Goal: Task Accomplishment & Management: Complete application form

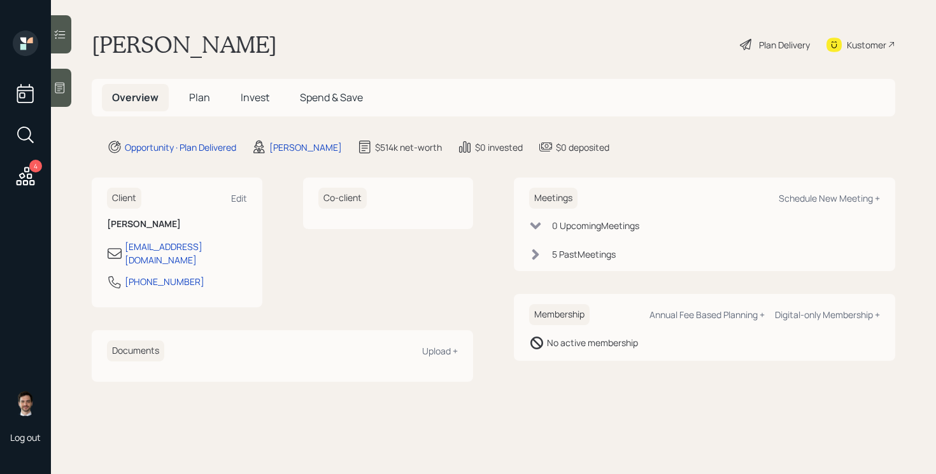
click at [202, 105] on h5 "Plan" at bounding box center [199, 97] width 41 height 27
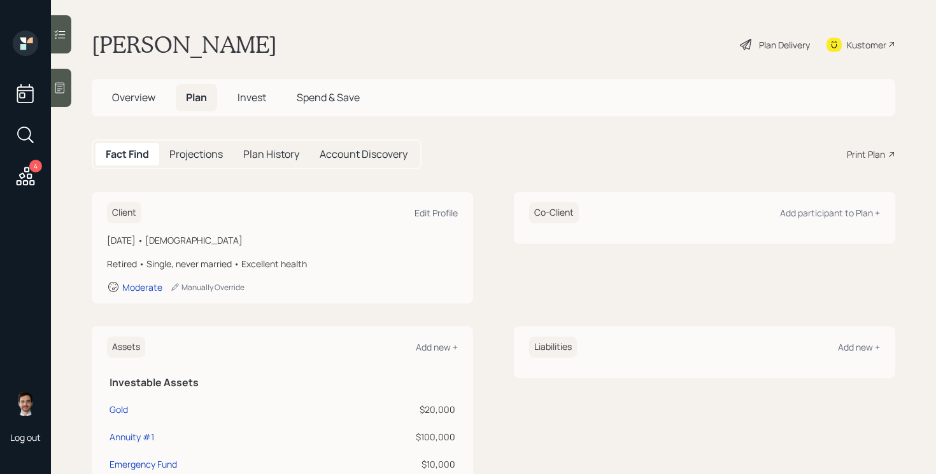
click at [780, 44] on div "Plan Delivery" at bounding box center [784, 44] width 51 height 13
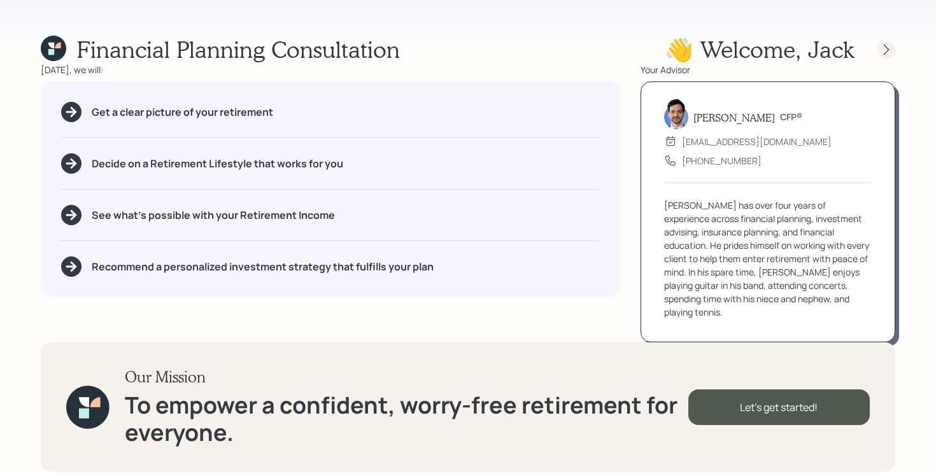
click at [887, 52] on icon at bounding box center [886, 49] width 13 height 13
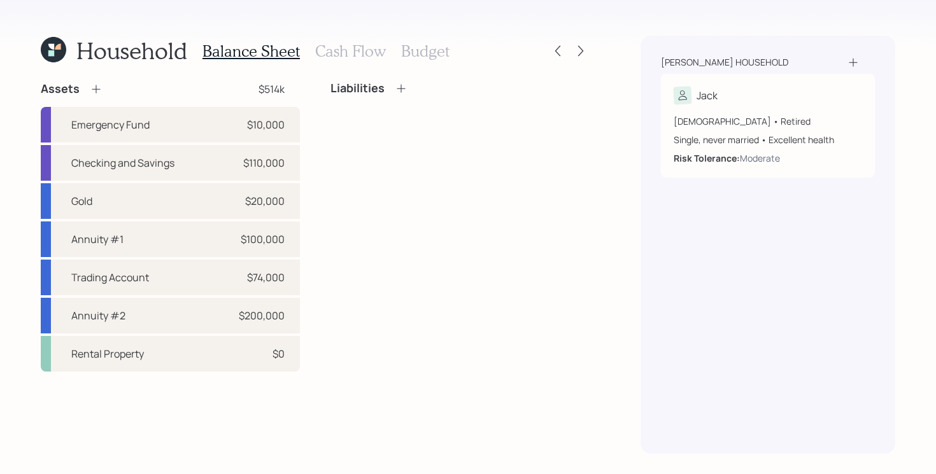
click at [595, 51] on div "Household Balance Sheet Cash Flow Budget Assets $514k Emergency Fund $10,000 Ch…" at bounding box center [468, 237] width 936 height 474
click at [583, 52] on icon at bounding box center [580, 51] width 13 height 13
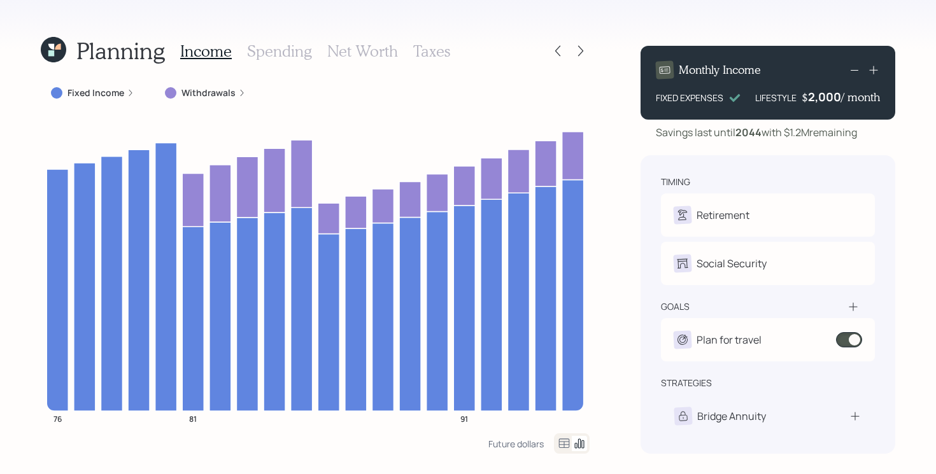
click at [583, 52] on icon at bounding box center [580, 51] width 13 height 13
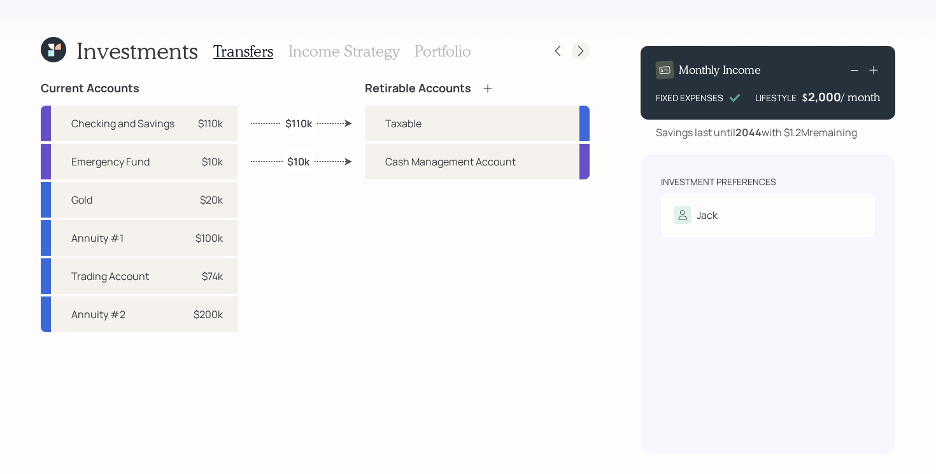
click at [575, 50] on icon at bounding box center [580, 51] width 13 height 13
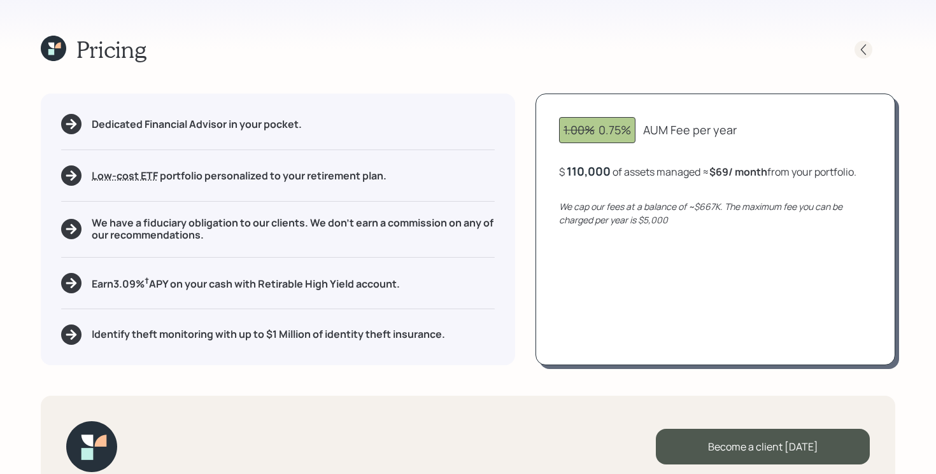
click at [859, 54] on icon at bounding box center [863, 49] width 13 height 13
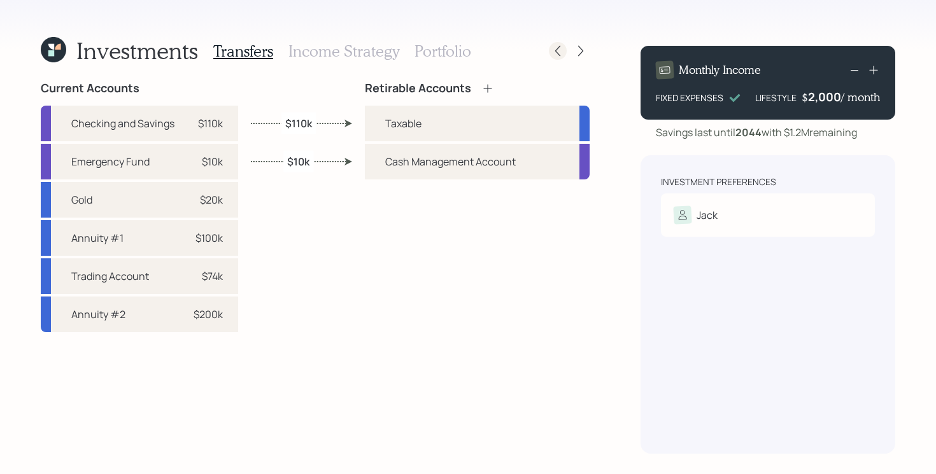
click at [561, 56] on icon at bounding box center [557, 51] width 13 height 13
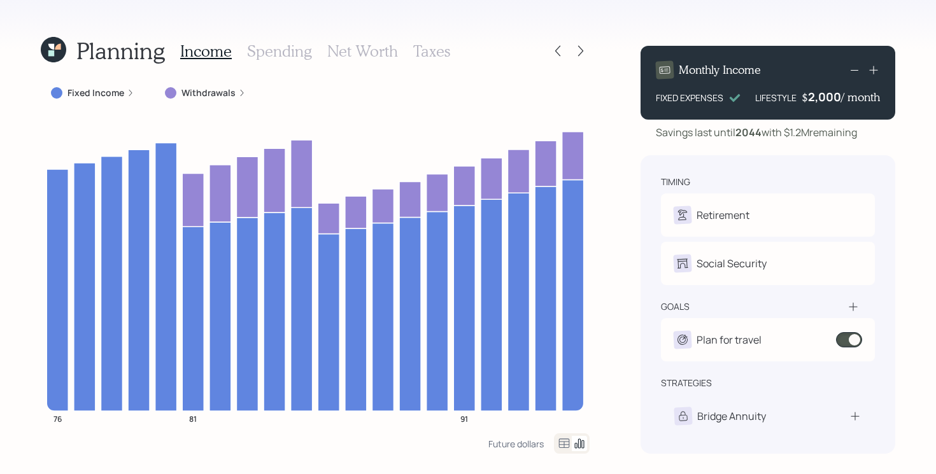
click at [59, 53] on icon at bounding box center [53, 49] width 25 height 25
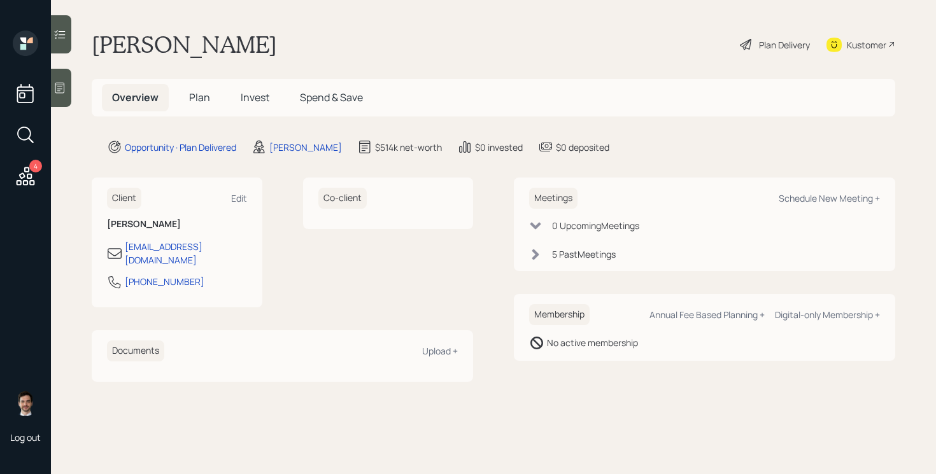
click at [195, 101] on span "Plan" at bounding box center [199, 97] width 21 height 14
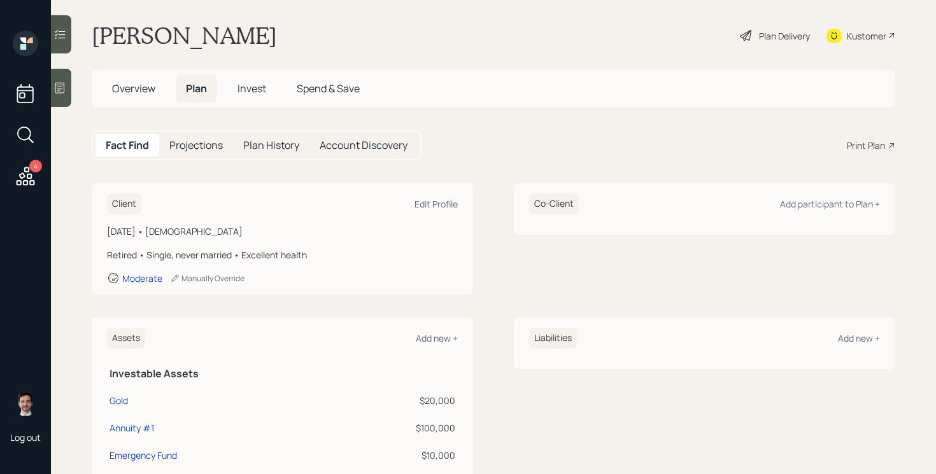
scroll to position [8, 0]
click at [773, 36] on div "Plan Delivery" at bounding box center [784, 37] width 51 height 13
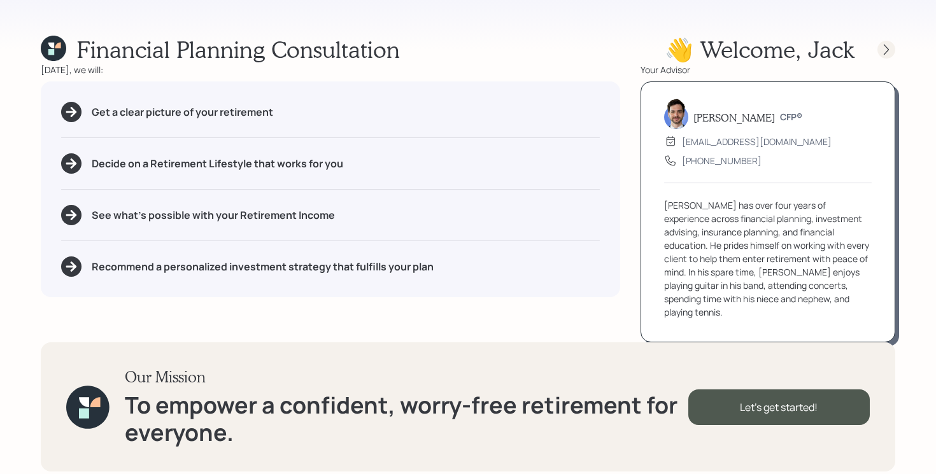
click at [881, 48] on icon at bounding box center [886, 49] width 13 height 13
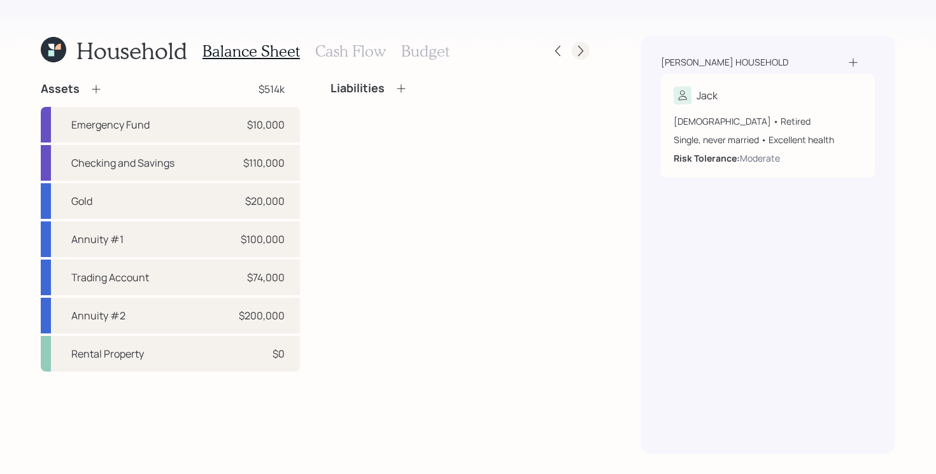
click at [577, 52] on icon at bounding box center [580, 51] width 13 height 13
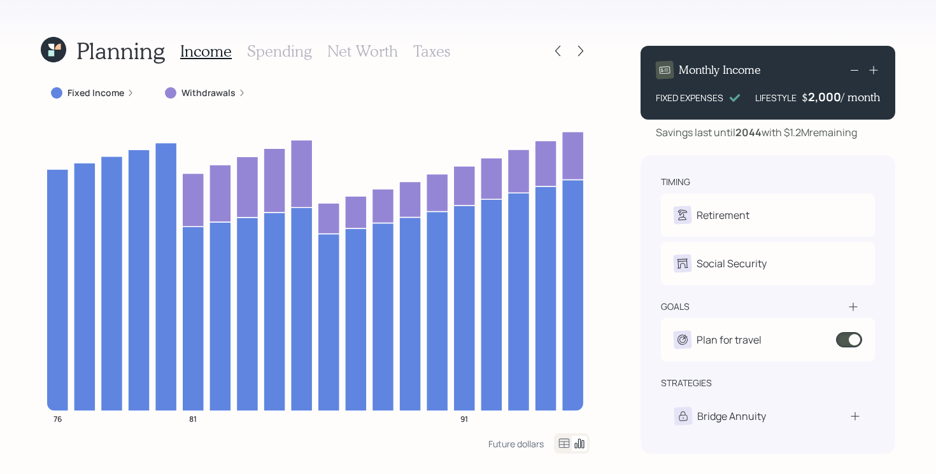
click at [288, 56] on h3 "Spending" at bounding box center [279, 51] width 65 height 18
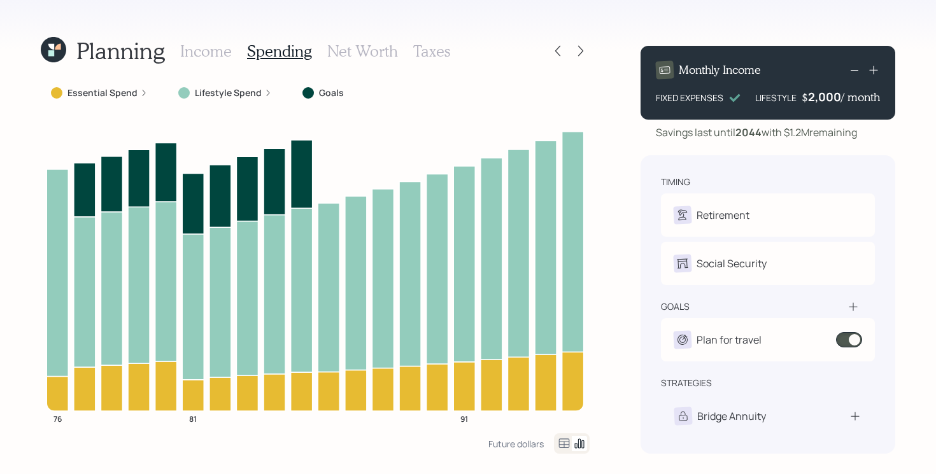
click at [369, 54] on h3 "Net Worth" at bounding box center [362, 51] width 71 height 18
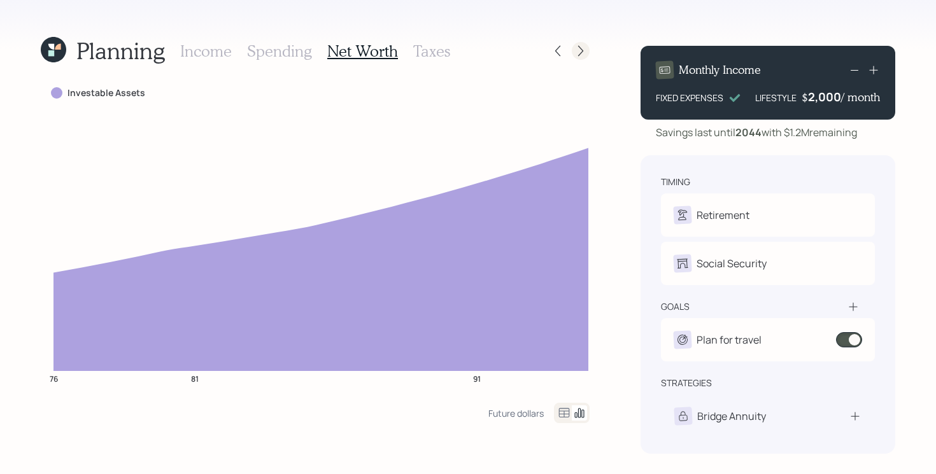
click at [575, 50] on icon at bounding box center [580, 51] width 13 height 13
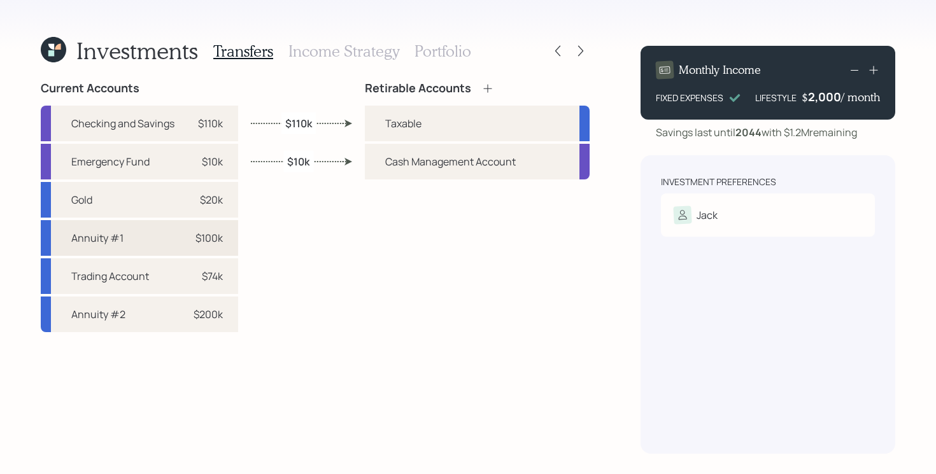
click at [132, 230] on div "Annuity #1 $100k" at bounding box center [139, 238] width 197 height 36
click at [141, 235] on div "Annuity #1 $100k" at bounding box center [139, 238] width 197 height 36
click at [422, 234] on div "Retirable Accounts Taxable Cash Management Account" at bounding box center [477, 267] width 225 height 372
click at [374, 281] on div "Retirable Accounts Taxable Cash Management Account" at bounding box center [477, 267] width 225 height 372
click at [454, 46] on h3 "Portfolio" at bounding box center [442, 51] width 57 height 18
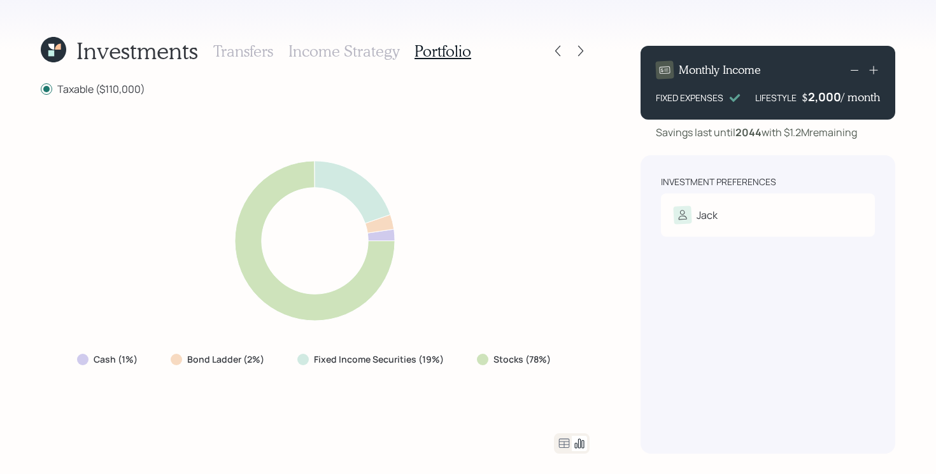
click at [552, 38] on div "Investments Transfers Income Strategy Portfolio" at bounding box center [315, 51] width 549 height 31
click at [559, 59] on div at bounding box center [558, 51] width 18 height 18
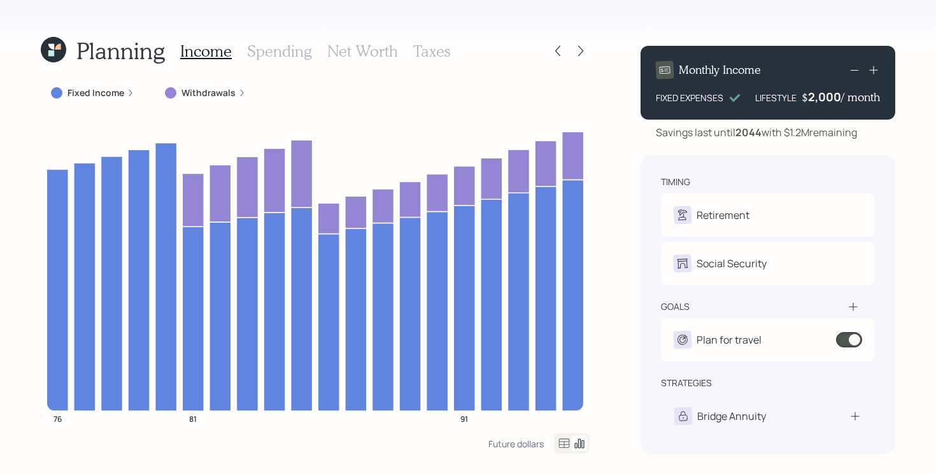
click at [34, 52] on div "Planning Income Spending Net Worth Taxes Fixed Income Withdrawals 76 81 91 Futu…" at bounding box center [468, 237] width 936 height 474
click at [43, 52] on icon at bounding box center [53, 49] width 25 height 25
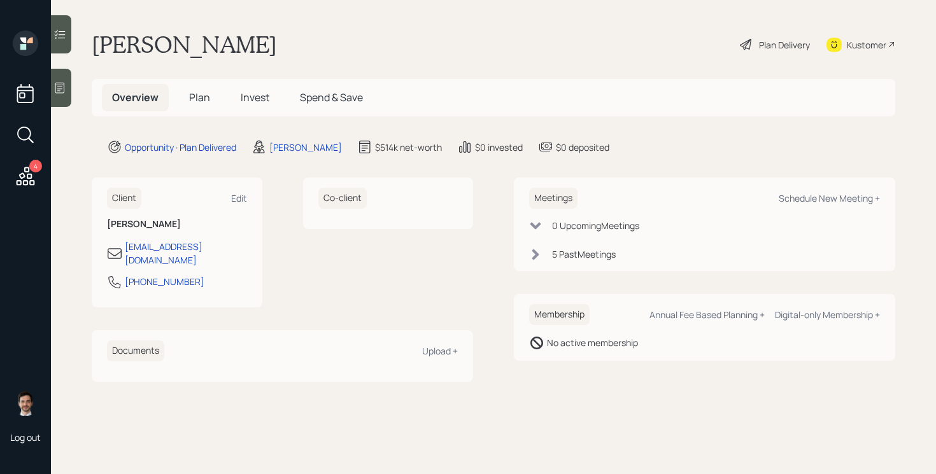
click at [199, 99] on span "Plan" at bounding box center [199, 97] width 21 height 14
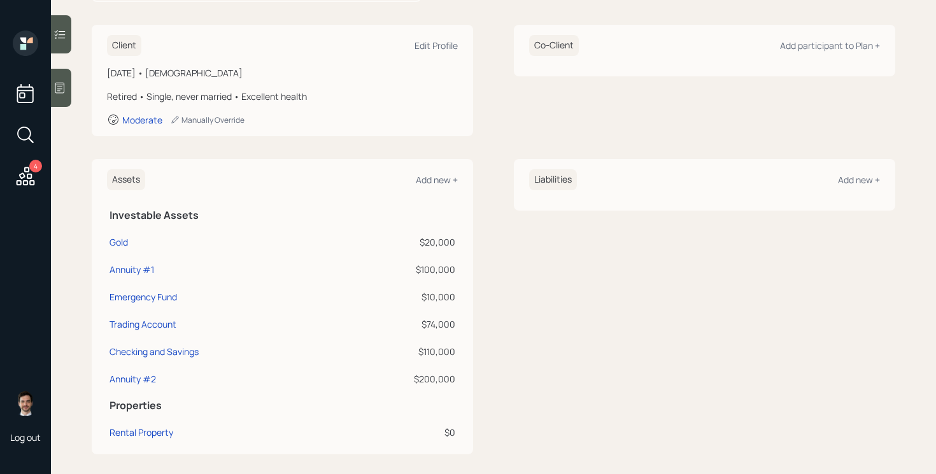
scroll to position [195, 0]
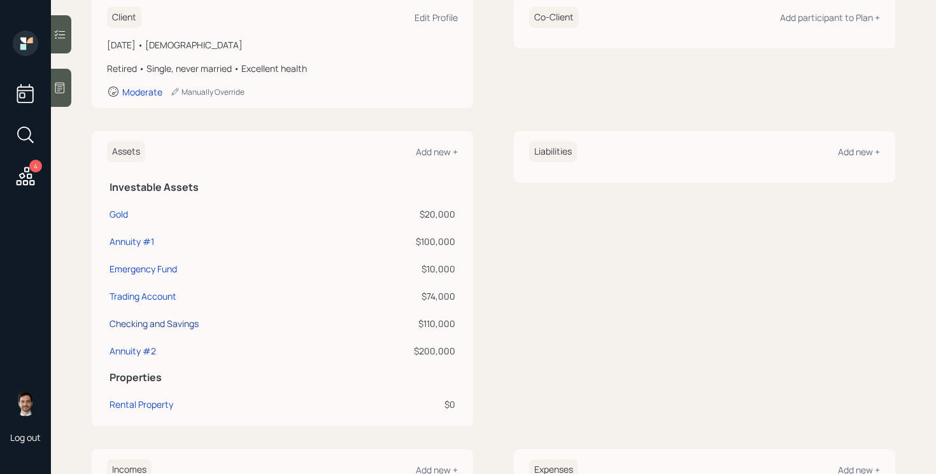
click at [146, 323] on div "Checking and Savings" at bounding box center [153, 323] width 89 height 13
select select "cash"
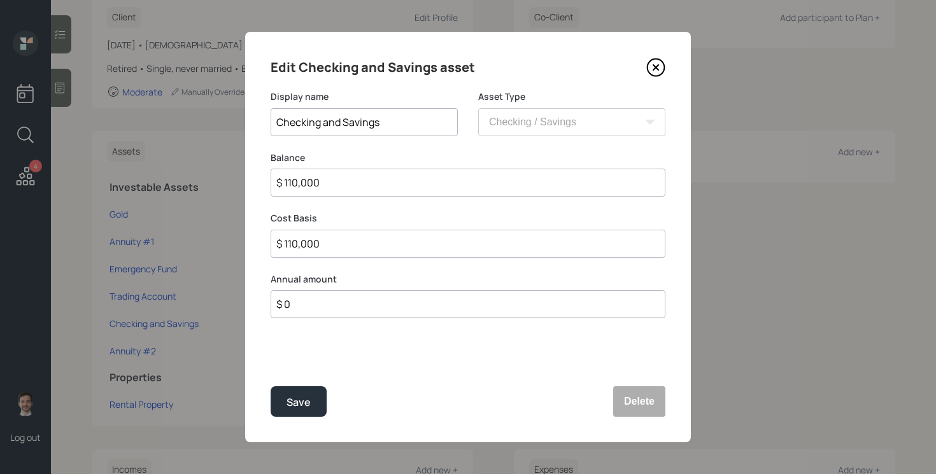
click at [381, 188] on input "$ 110,000" at bounding box center [467, 183] width 395 height 28
type input "$ 6"
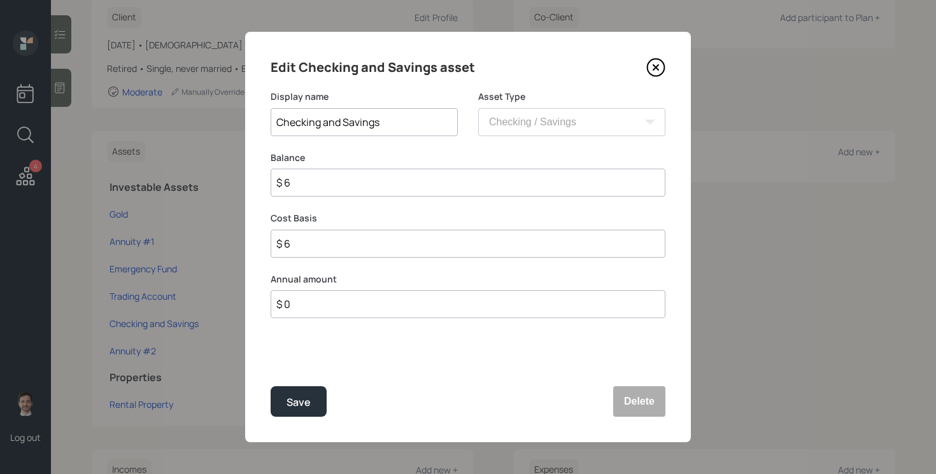
type input "$ 60"
type input "$ 600"
type input "$ 6,000"
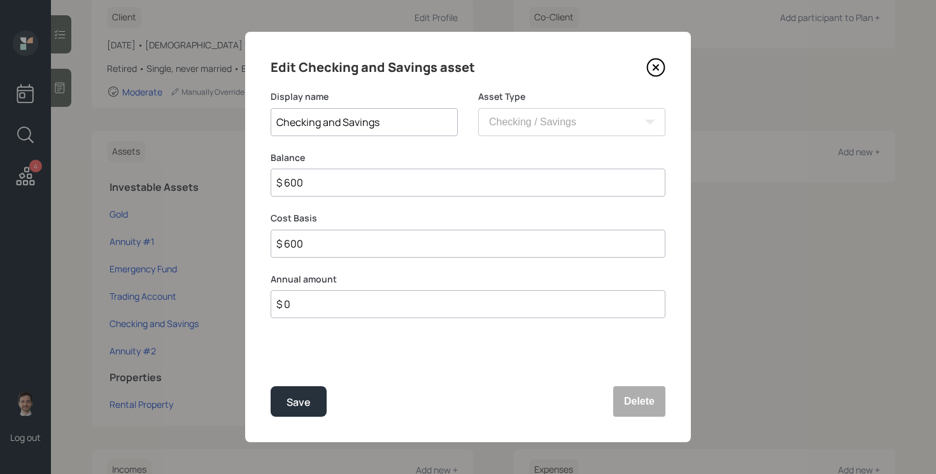
type input "$ 6,000"
type input "$ 60,000"
click at [270, 386] on button "Save" at bounding box center [298, 401] width 56 height 31
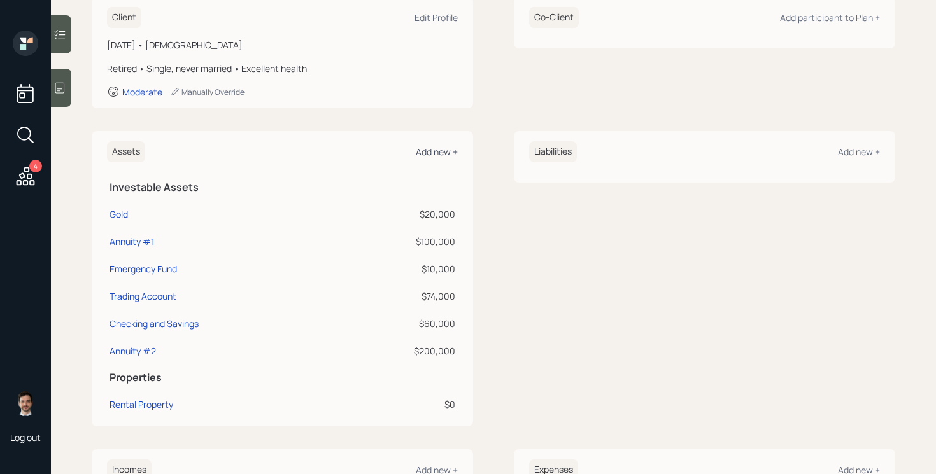
click at [441, 148] on div "Add new +" at bounding box center [437, 152] width 42 height 12
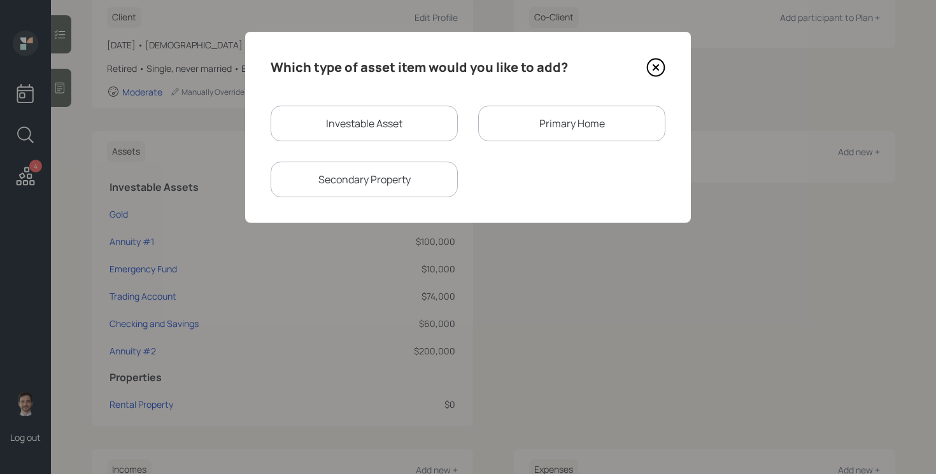
click at [419, 119] on div "Investable Asset" at bounding box center [363, 124] width 187 height 36
select select "taxable"
select select "balanced"
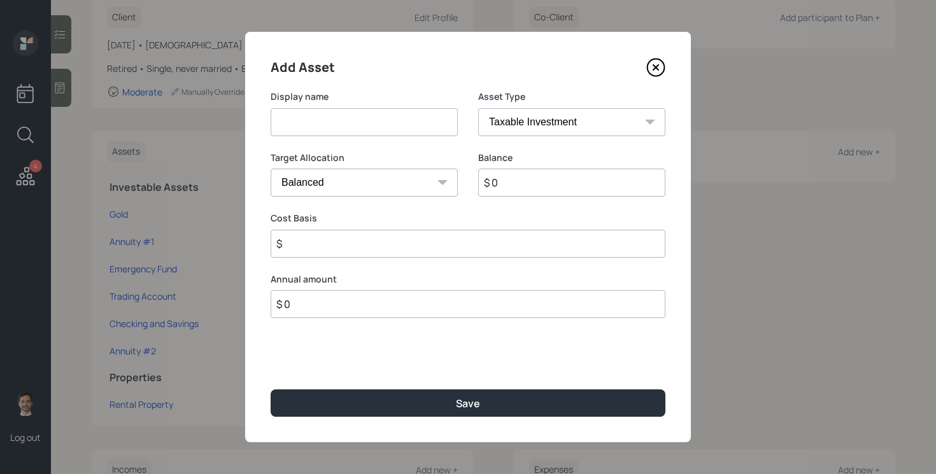
click at [400, 115] on input at bounding box center [363, 122] width 187 height 28
type input "AI Trading Account"
click at [576, 191] on input "$ 0" at bounding box center [571, 183] width 187 height 28
type input "$ 25,000"
click at [270, 390] on button "Save" at bounding box center [467, 403] width 395 height 27
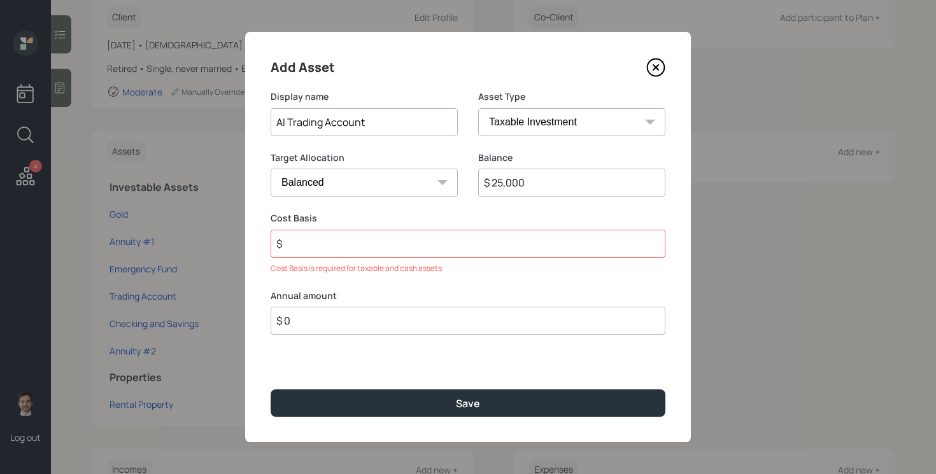
click at [524, 237] on input "$" at bounding box center [467, 244] width 395 height 28
type input "$ 25,000"
click at [270, 390] on button "Save" at bounding box center [467, 403] width 395 height 27
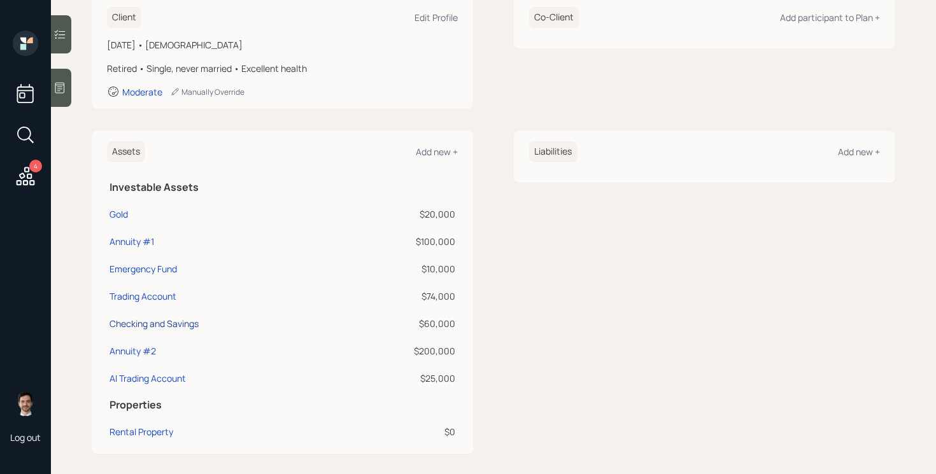
click at [157, 325] on div "Checking and Savings" at bounding box center [153, 323] width 89 height 13
select select "cash"
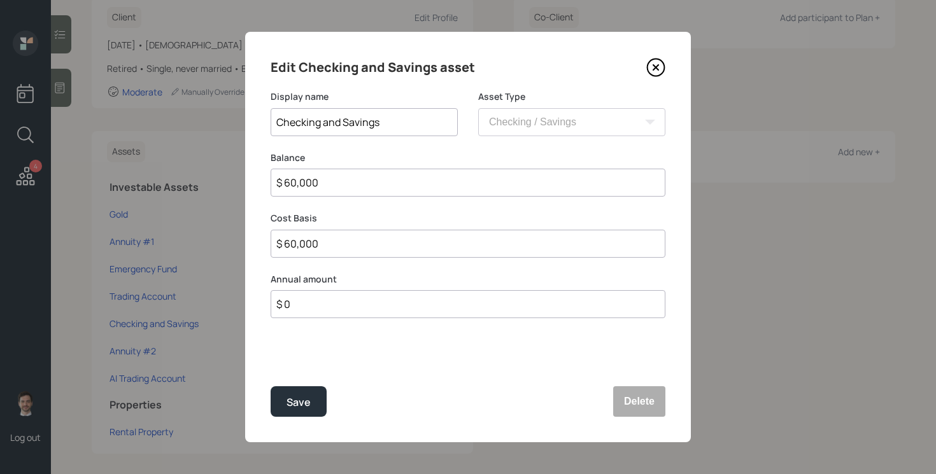
click at [380, 189] on input "$ 60,000" at bounding box center [467, 183] width 395 height 28
type input "$ 5"
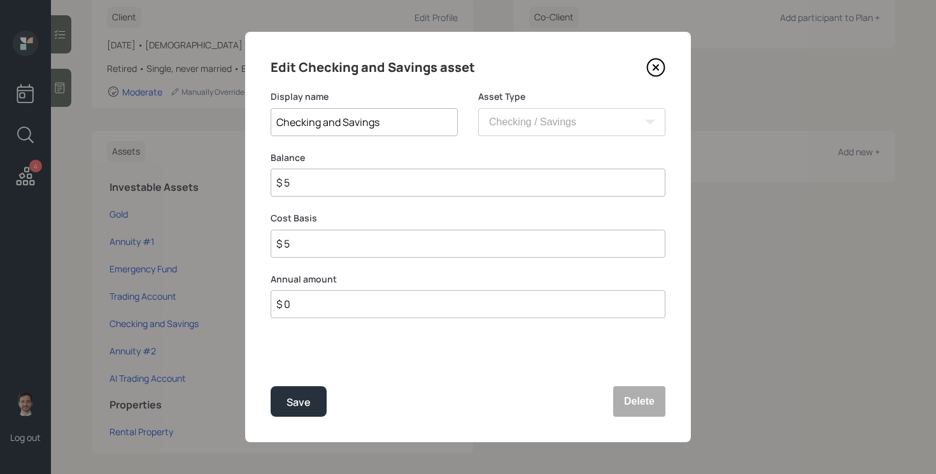
type input "$ 50"
type input "$ 500"
type input "$ 5,000"
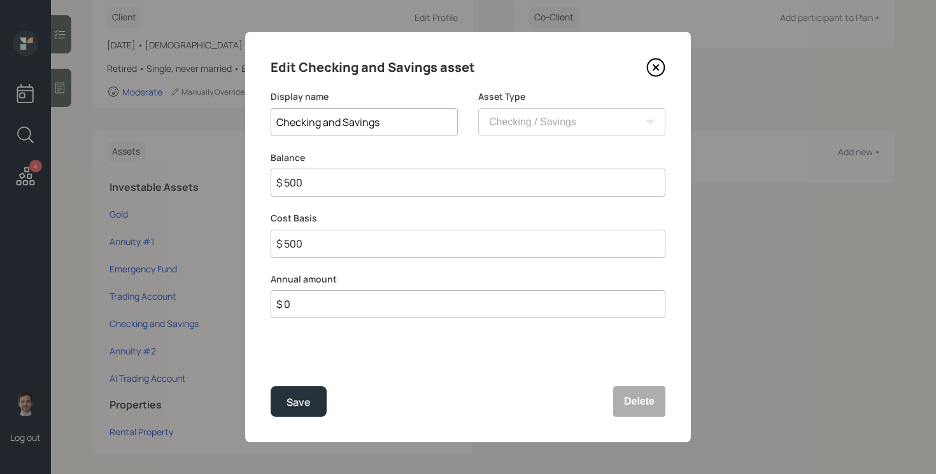
type input "$ 5,000"
type input "$ 50,000"
click at [270, 386] on button "Save" at bounding box center [298, 401] width 56 height 31
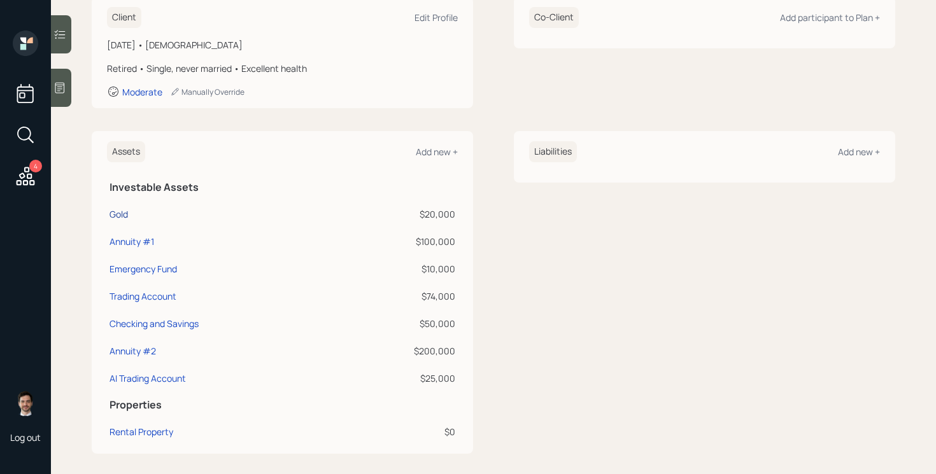
click at [124, 212] on div "Gold" at bounding box center [118, 213] width 18 height 13
select select "taxable"
select select "balanced"
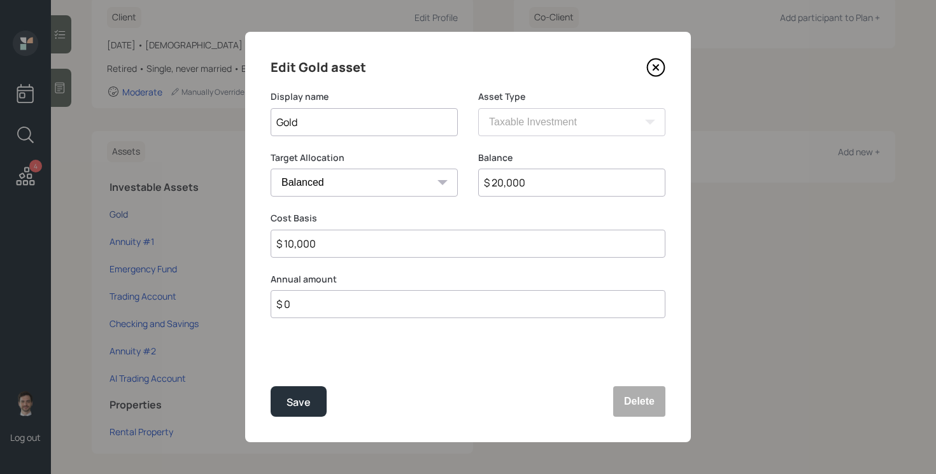
scroll to position [509, 0]
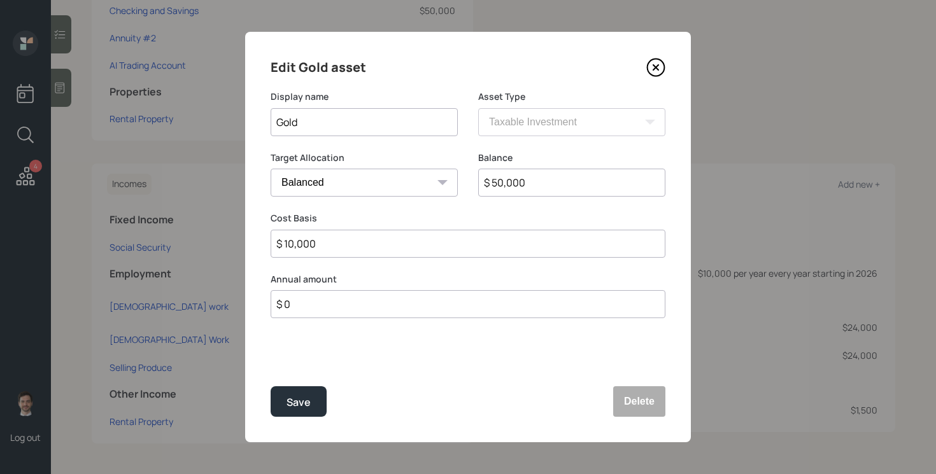
type input "$ 50,000"
click at [270, 386] on button "Save" at bounding box center [298, 401] width 56 height 31
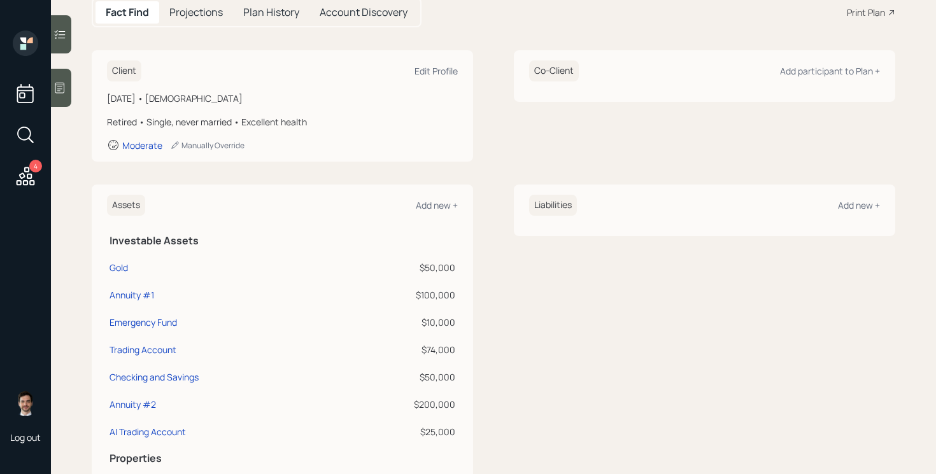
scroll to position [331, 0]
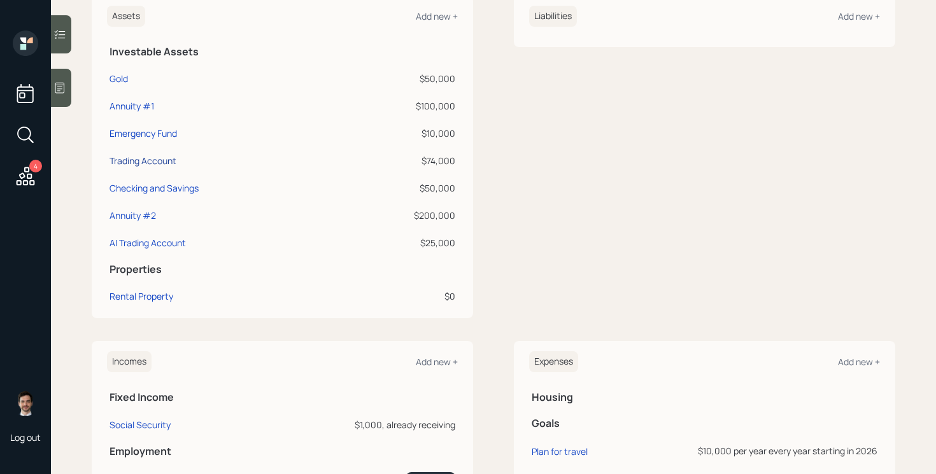
click at [157, 160] on div "Trading Account" at bounding box center [142, 160] width 67 height 13
select select "taxable"
select select "balanced"
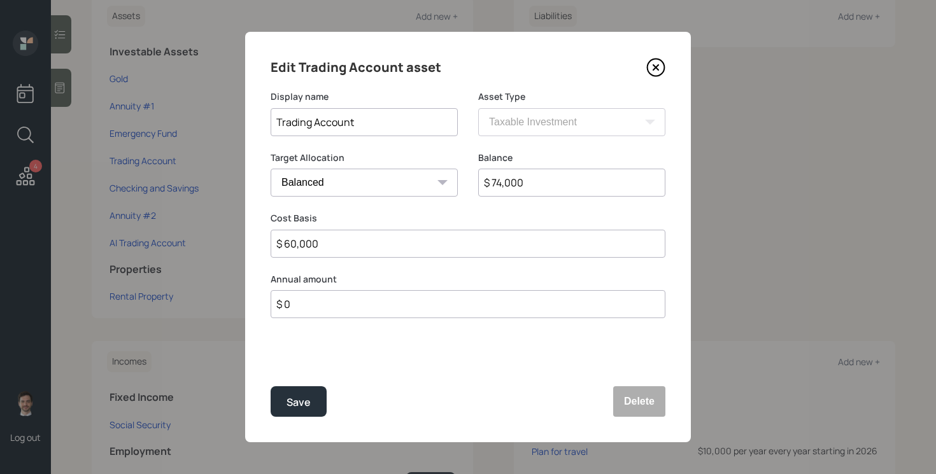
click at [387, 120] on input "Trading Account" at bounding box center [363, 122] width 187 height 28
type input "[PERSON_NAME] Account"
type input "$ 1,100"
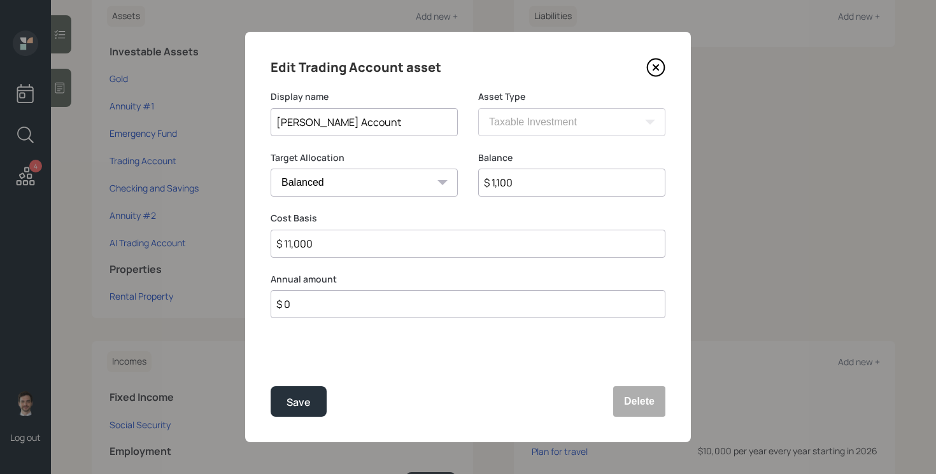
type input "$ 11,000"
click at [270, 386] on button "Save" at bounding box center [298, 401] width 56 height 31
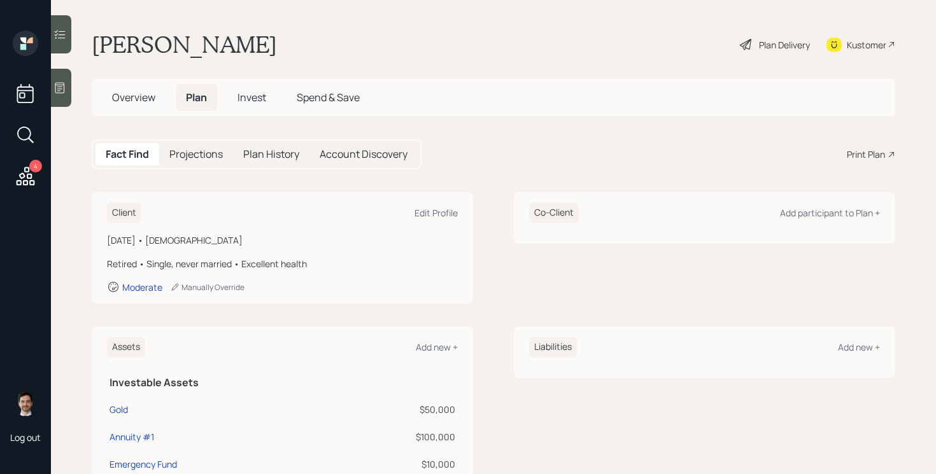
click at [262, 97] on span "Invest" at bounding box center [251, 97] width 29 height 14
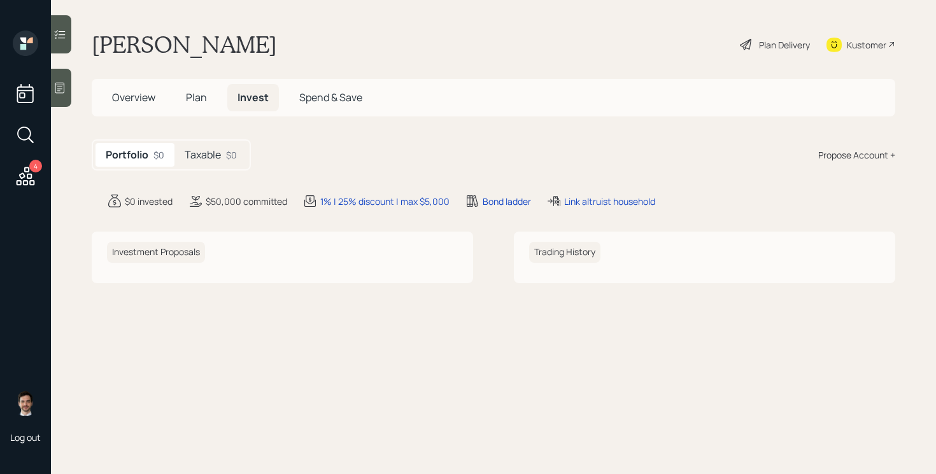
click at [782, 50] on div "Plan Delivery" at bounding box center [784, 44] width 51 height 13
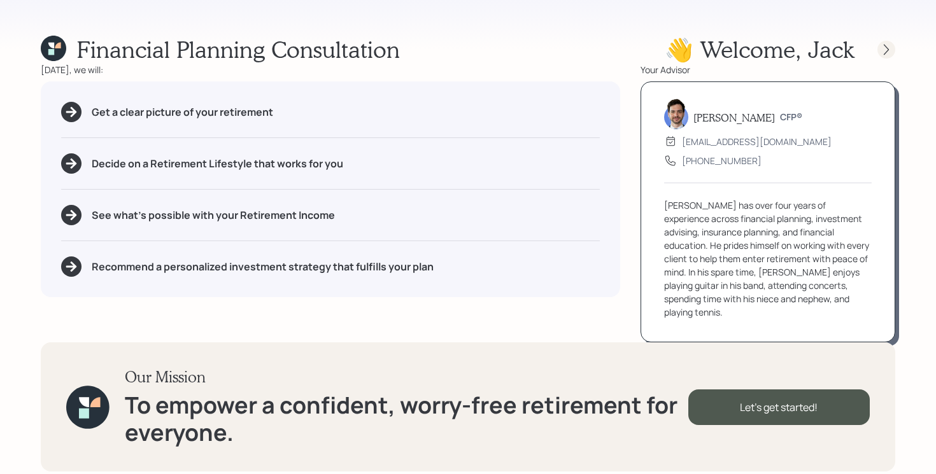
click at [887, 46] on icon at bounding box center [886, 49] width 13 height 13
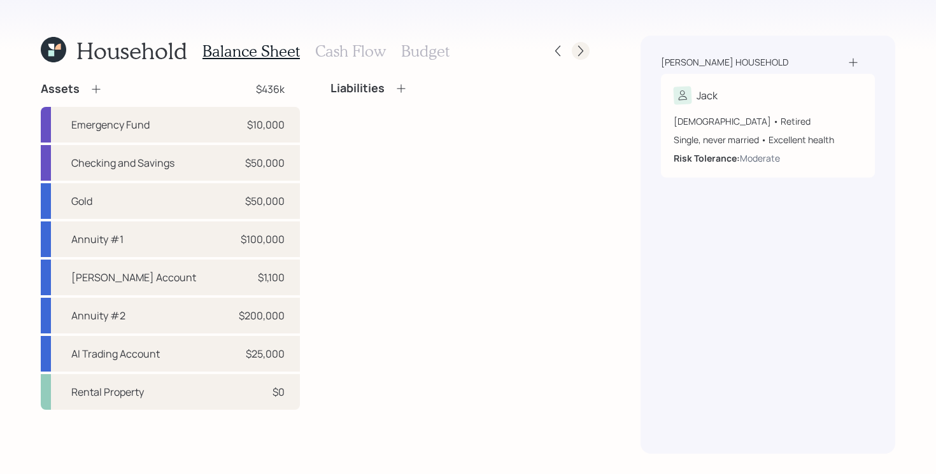
click at [573, 51] on div at bounding box center [581, 51] width 18 height 18
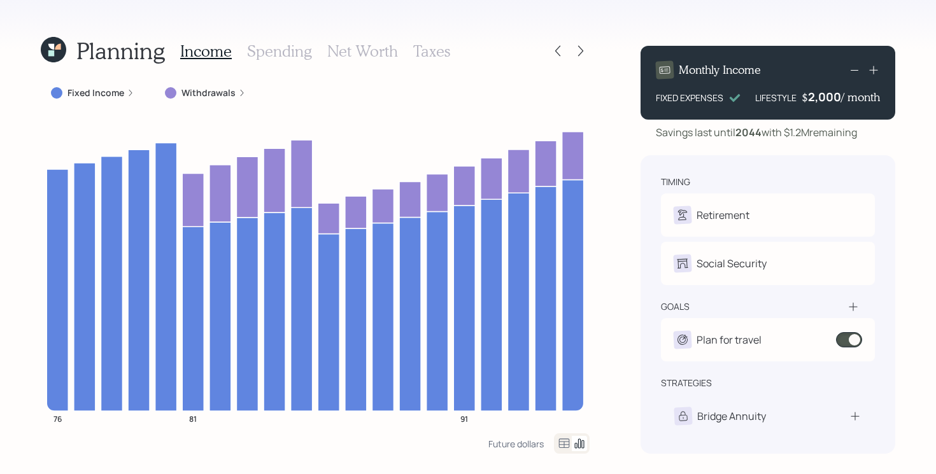
click at [573, 51] on div at bounding box center [581, 51] width 18 height 18
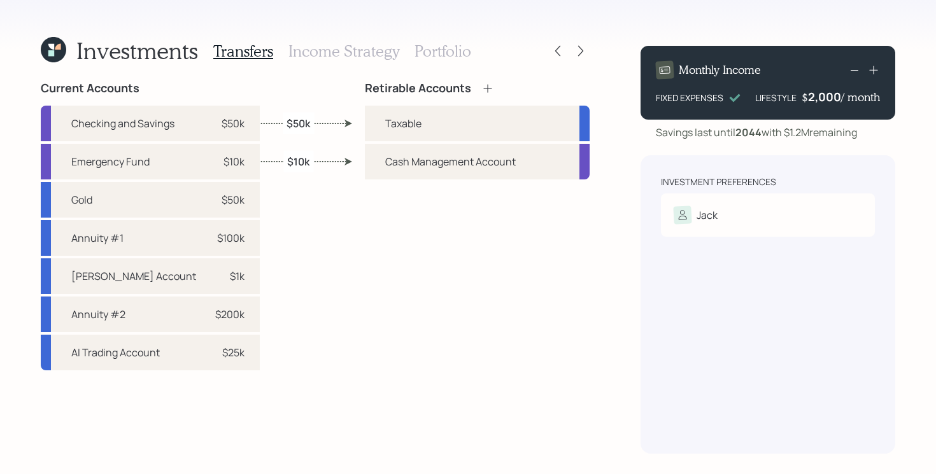
click at [426, 51] on h3 "Portfolio" at bounding box center [442, 51] width 57 height 18
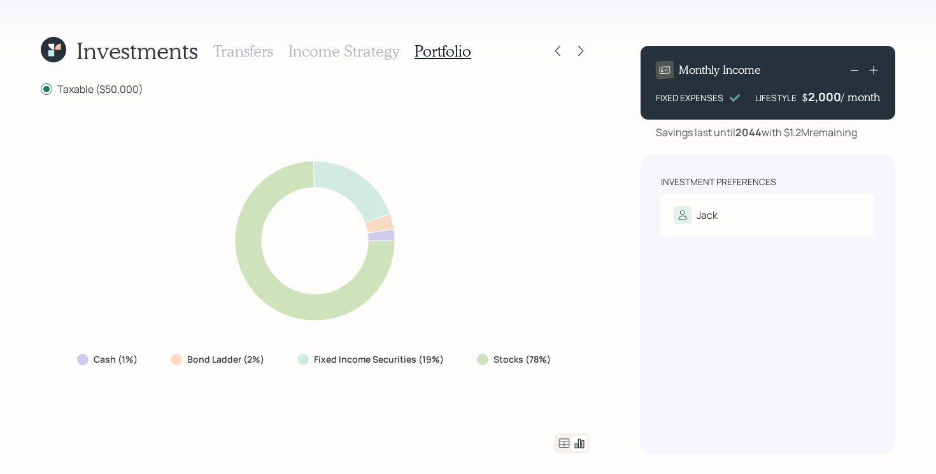
click at [565, 444] on icon at bounding box center [564, 444] width 11 height 10
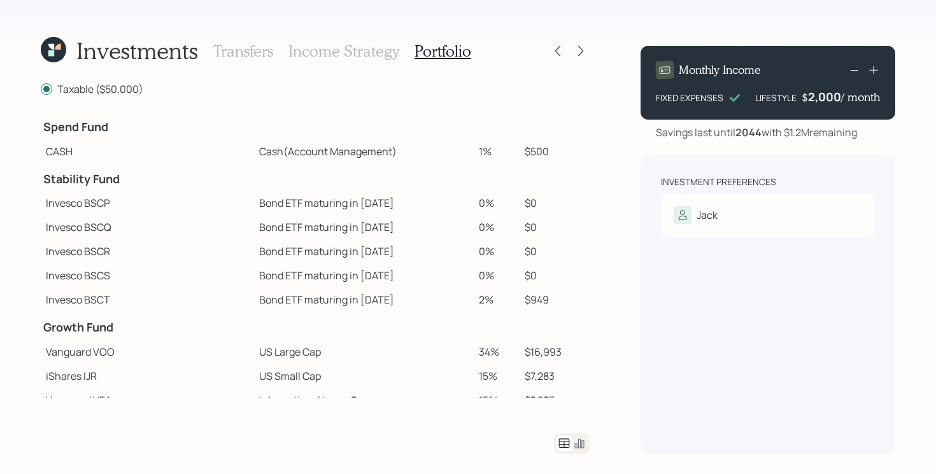
scroll to position [232, 0]
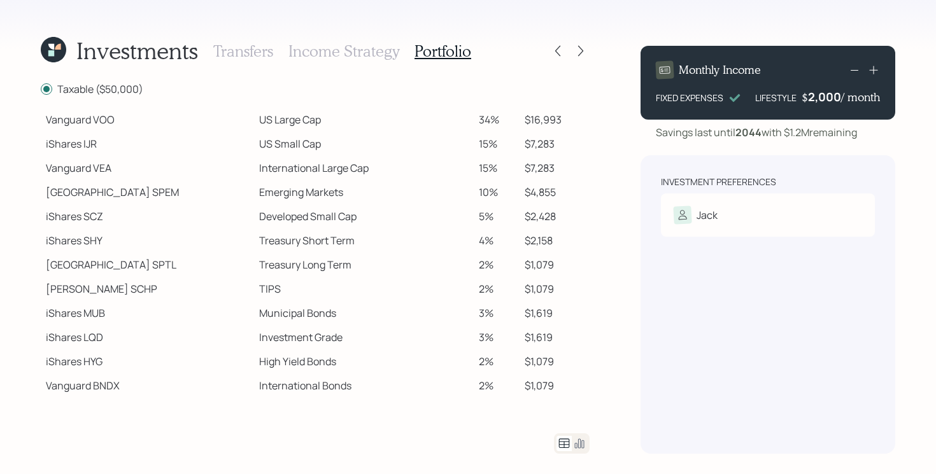
click at [577, 442] on icon at bounding box center [579, 443] width 15 height 15
